Goal: Book appointment/travel/reservation

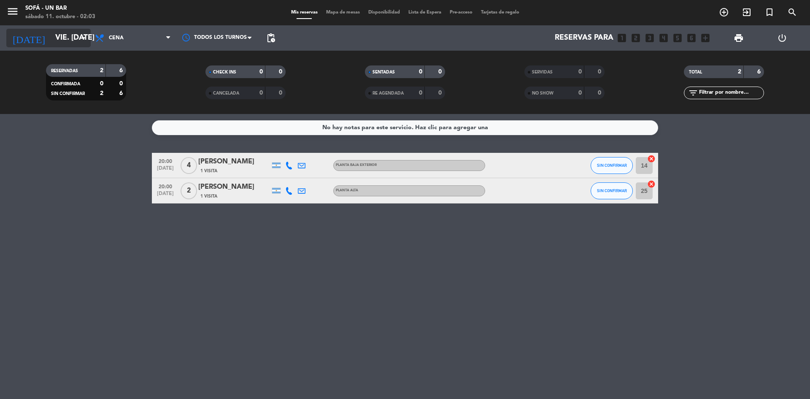
click at [85, 32] on input "vie. [DATE]" at bounding box center [100, 38] width 98 height 17
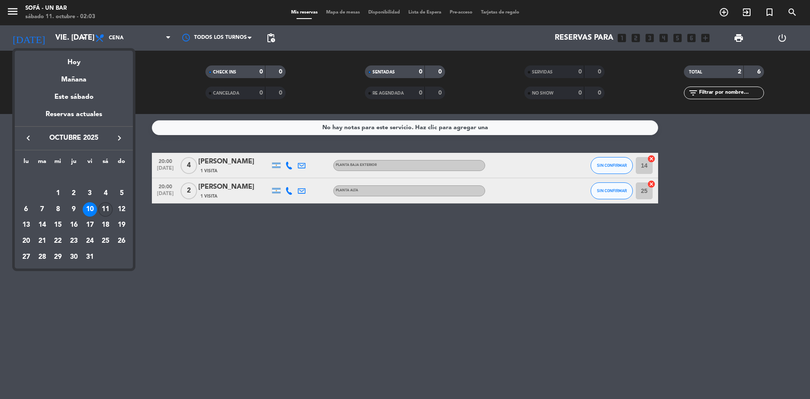
click at [106, 208] on div "11" at bounding box center [105, 209] width 14 height 14
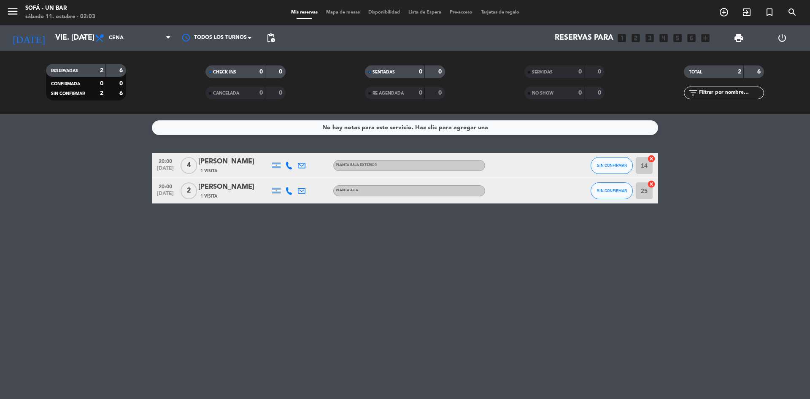
type input "sáb. [DATE]"
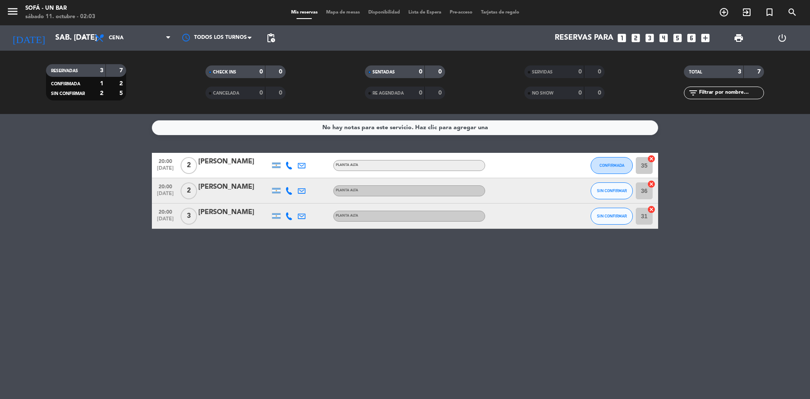
click at [636, 38] on icon "looks_two" at bounding box center [635, 37] width 11 height 11
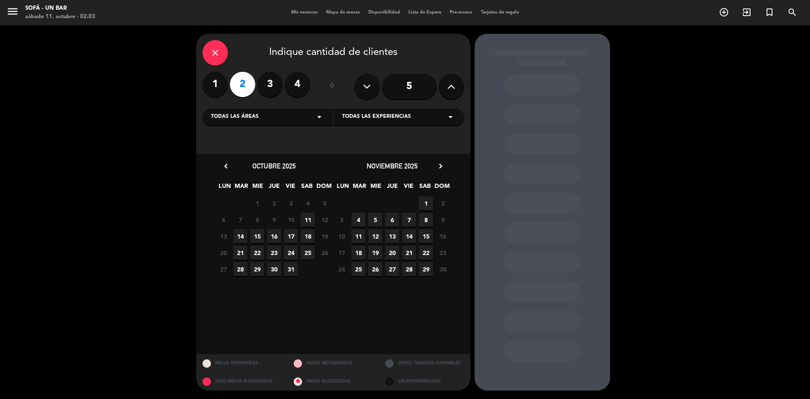
click at [306, 217] on span "11" at bounding box center [308, 220] width 14 height 14
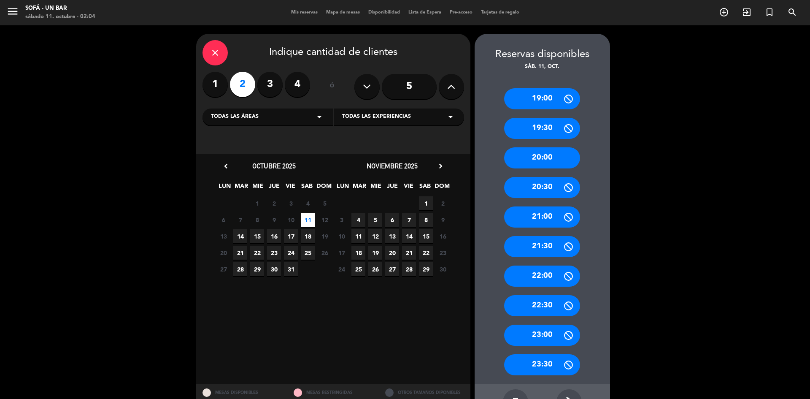
click at [529, 244] on div "21:30" at bounding box center [542, 246] width 76 height 21
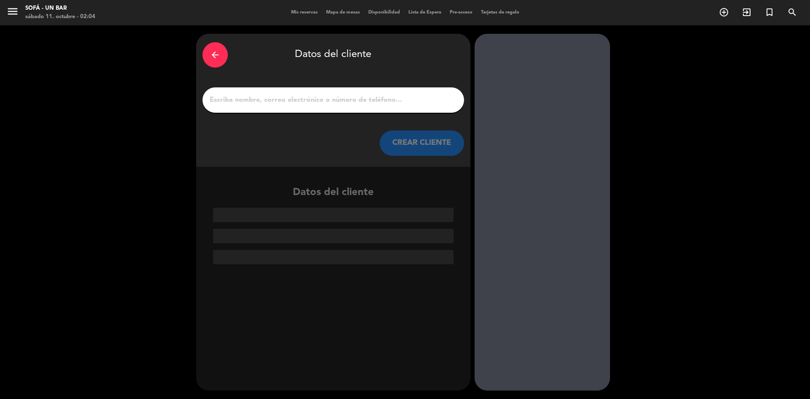
click at [266, 102] on input "1" at bounding box center [333, 100] width 249 height 12
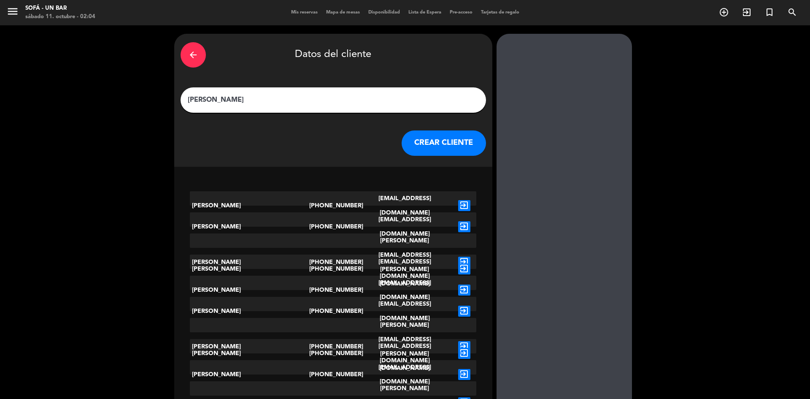
type input "[PERSON_NAME]"
click at [425, 141] on button "CREAR CLIENTE" at bounding box center [444, 142] width 84 height 25
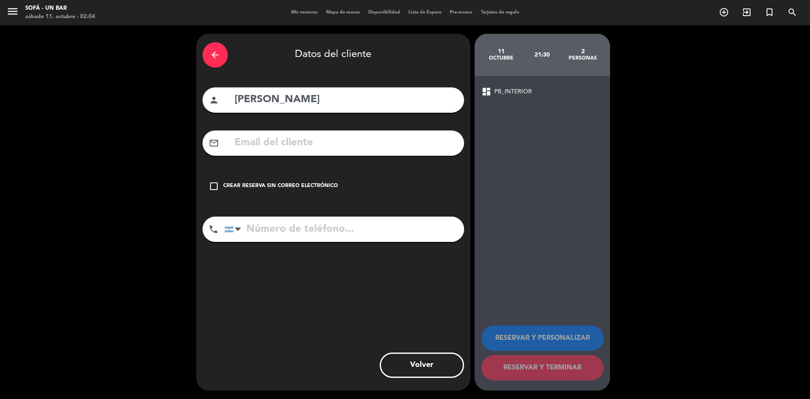
click at [215, 186] on icon "check_box_outline_blank" at bounding box center [214, 186] width 10 height 10
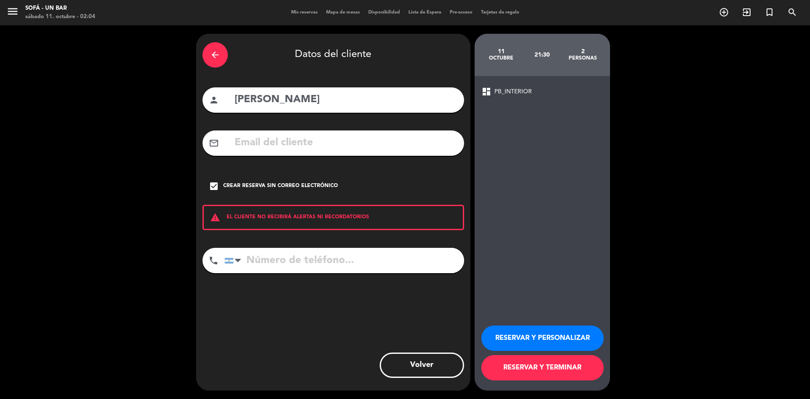
click at [533, 372] on button "RESERVAR Y TERMINAR" at bounding box center [543, 367] width 122 height 25
